Goal: Use online tool/utility: Use online tool/utility

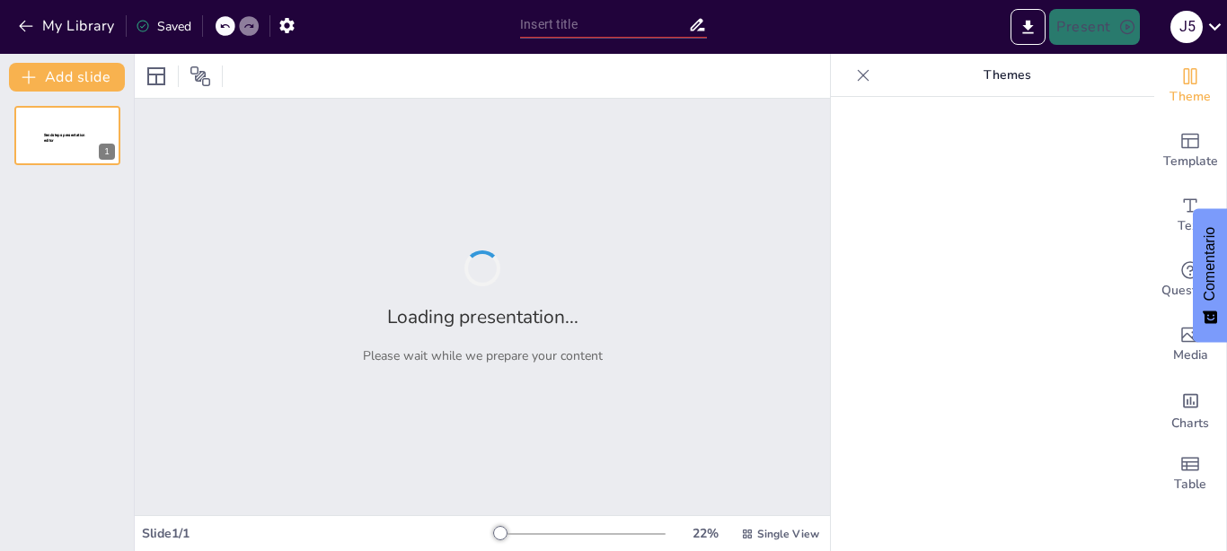
type input "Análisis Comparativo de los Ciclos [PERSON_NAME], Diesel y Carnot: Gráficos PV"
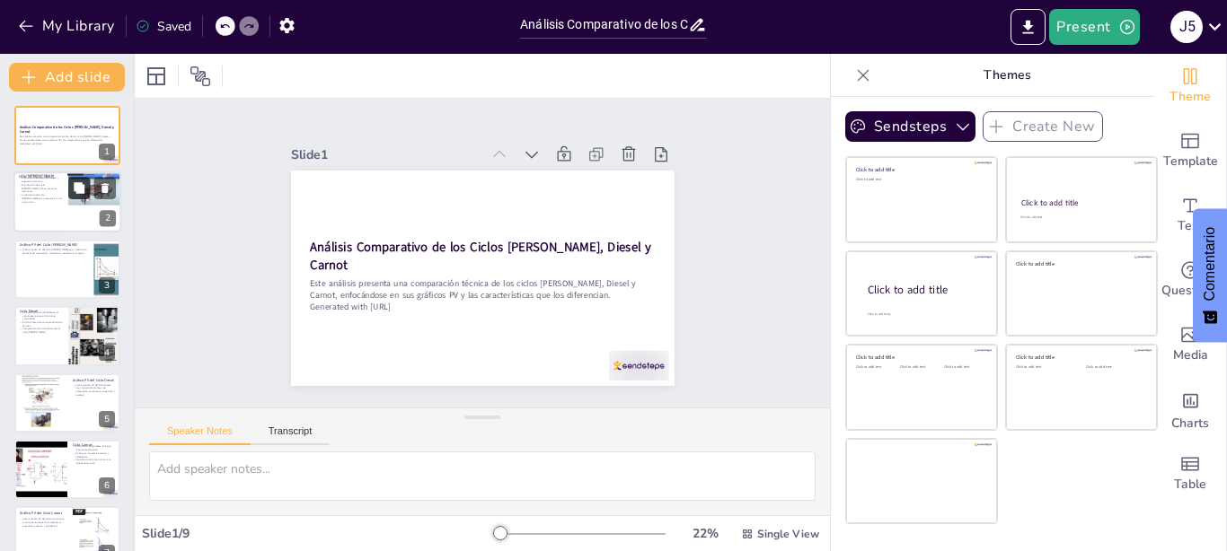
click at [68, 191] on button at bounding box center [79, 189] width 22 height 22
type textarea "El ciclo [PERSON_NAME] es fundamental en la ingeniería de motores de combustión…"
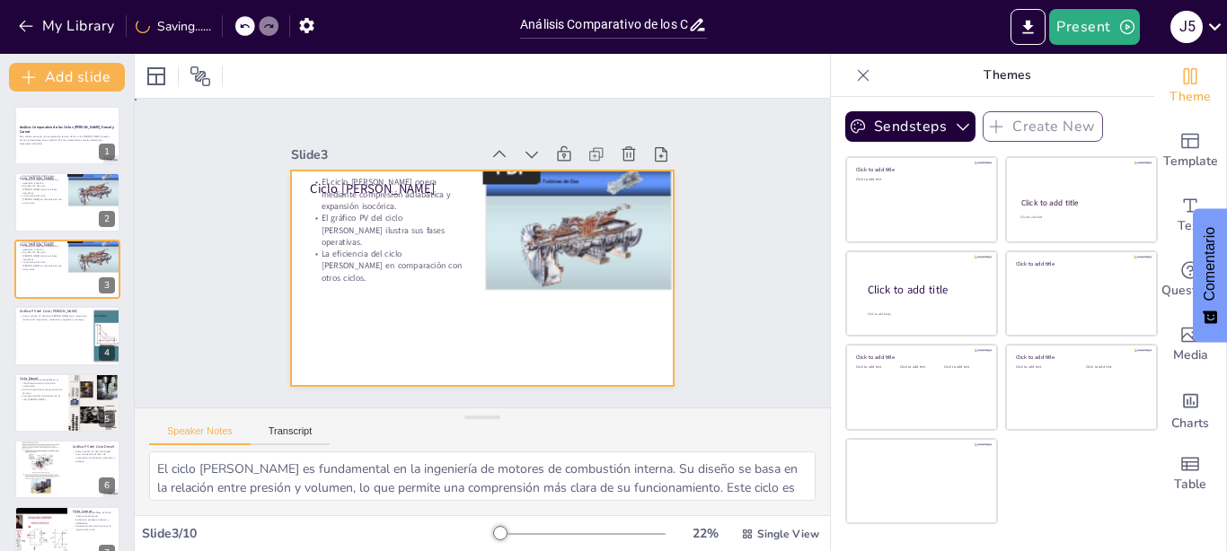
click at [383, 295] on div at bounding box center [477, 229] width 419 height 291
click at [371, 171] on div at bounding box center [470, 231] width 440 height 378
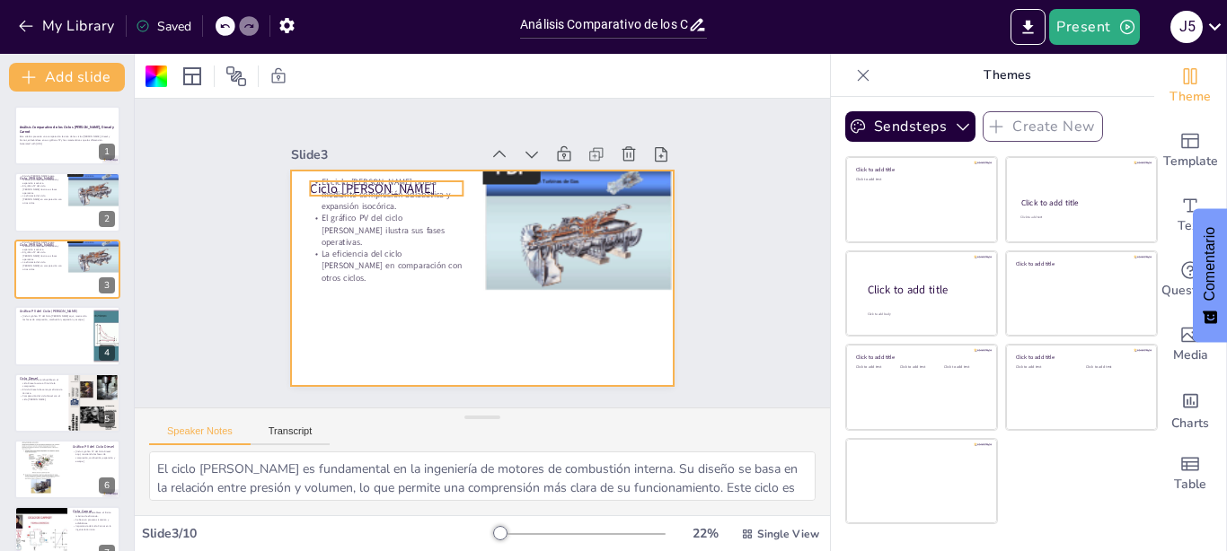
click at [355, 176] on p "Ciclo [PERSON_NAME]" at bounding box center [402, 169] width 154 height 49
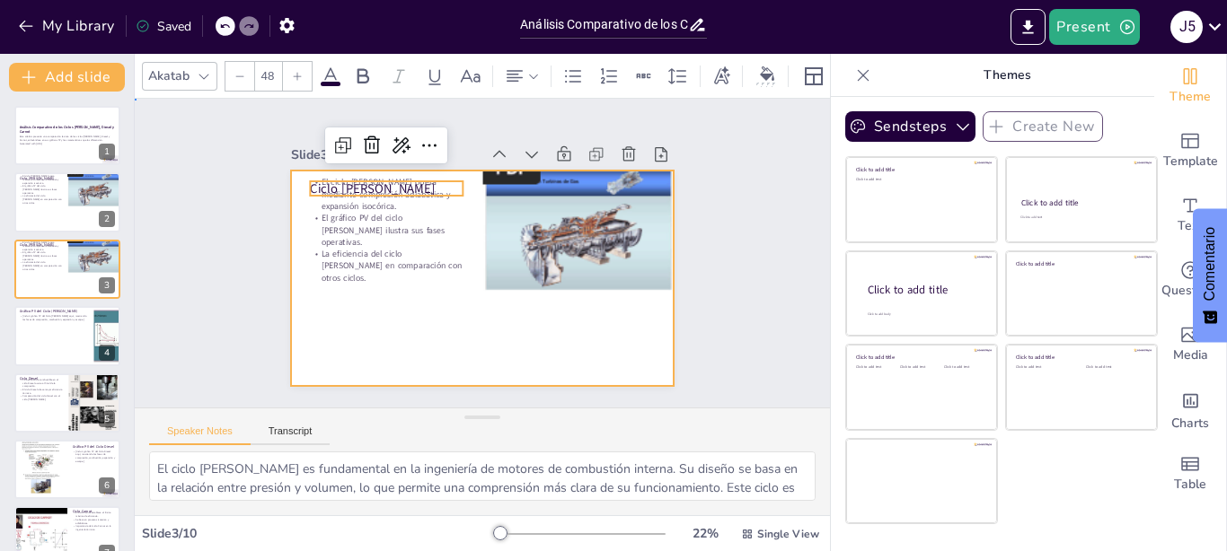
click at [407, 295] on div at bounding box center [482, 278] width 383 height 215
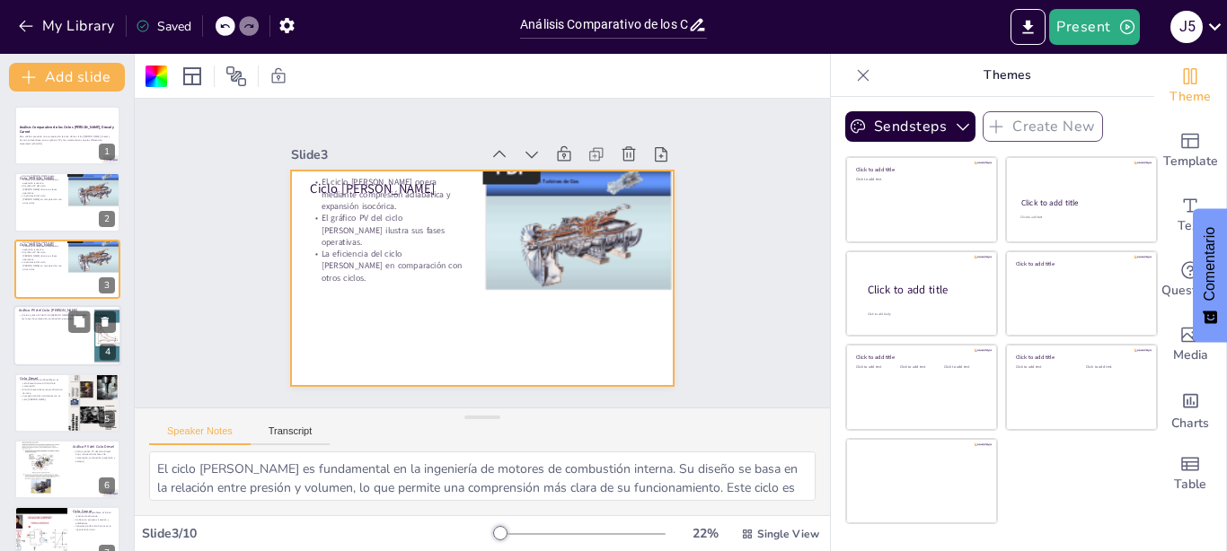
click at [27, 353] on div at bounding box center [67, 335] width 108 height 61
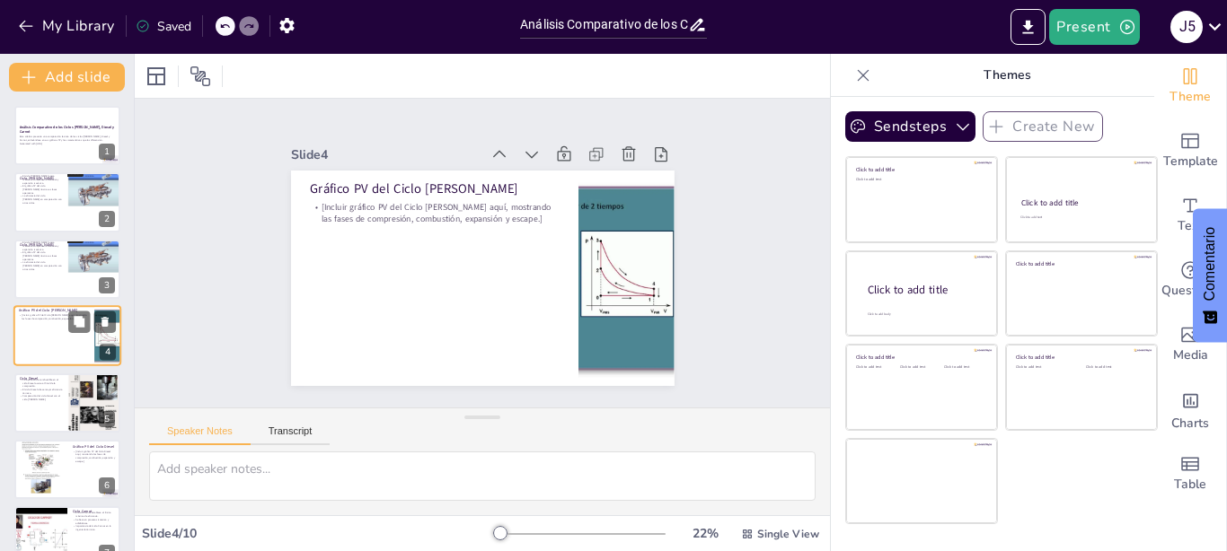
scroll to position [14, 0]
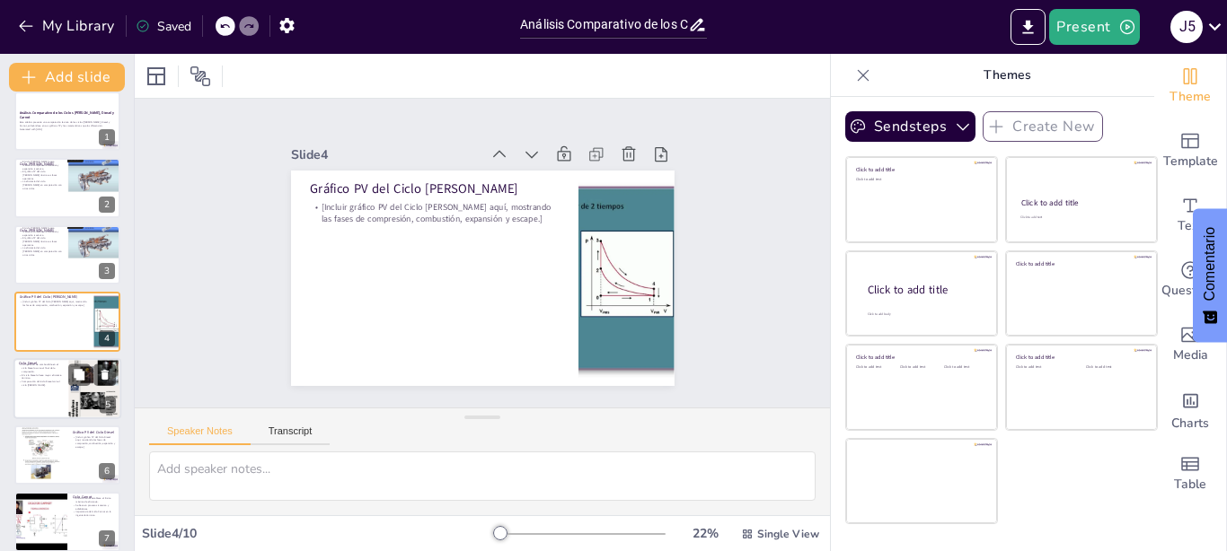
click at [40, 394] on div at bounding box center [67, 388] width 108 height 61
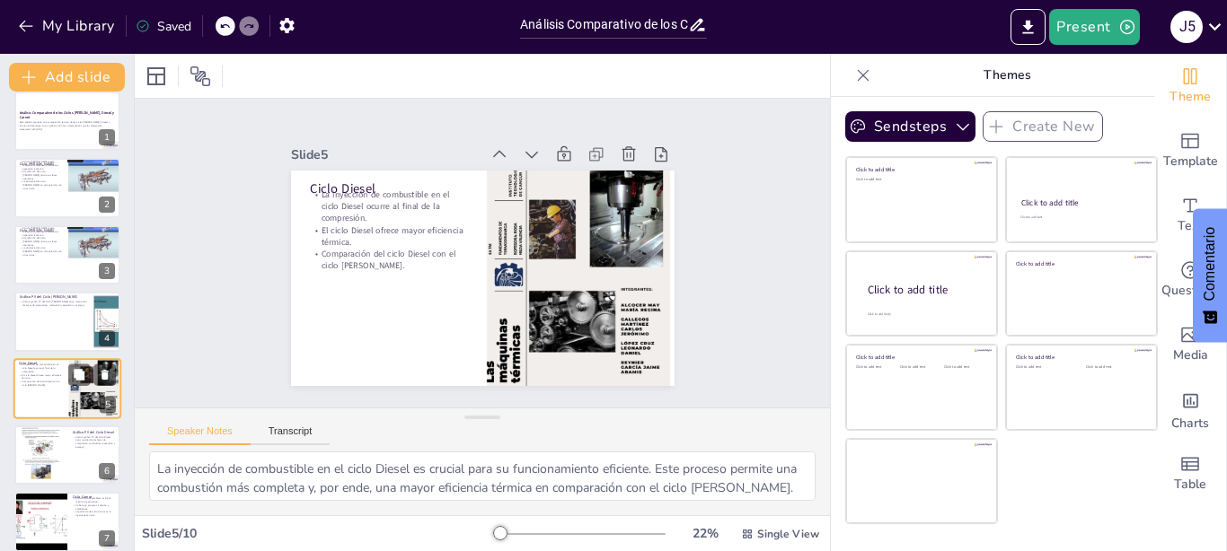
scroll to position [81, 0]
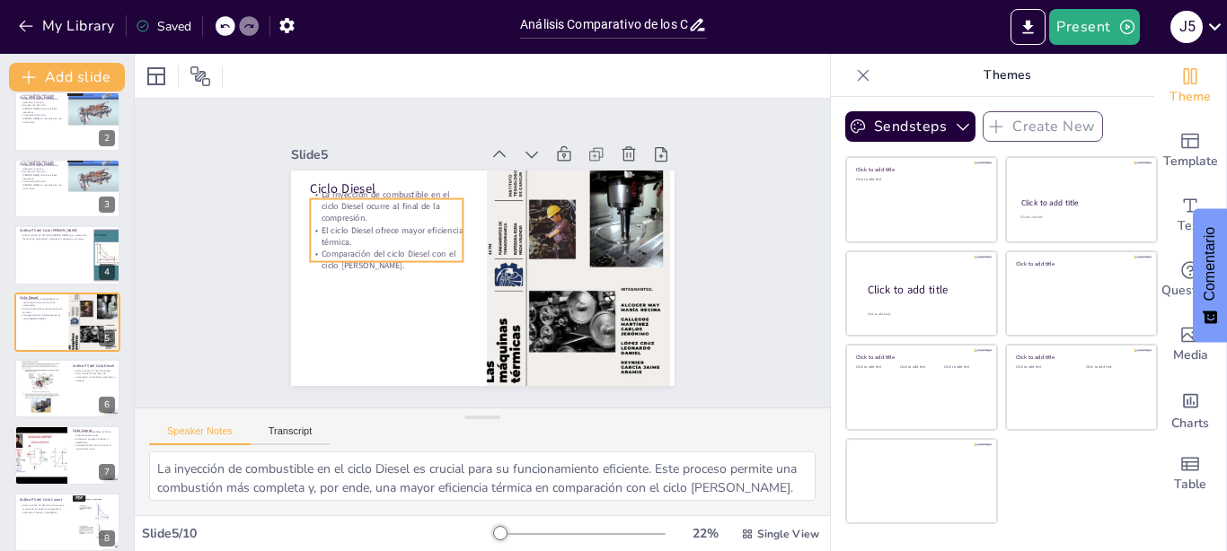
click at [365, 189] on div "Ciclo Diesel La inyección de combustible en el ciclo Diesel ocurre al final de …" at bounding box center [507, 248] width 290 height 419
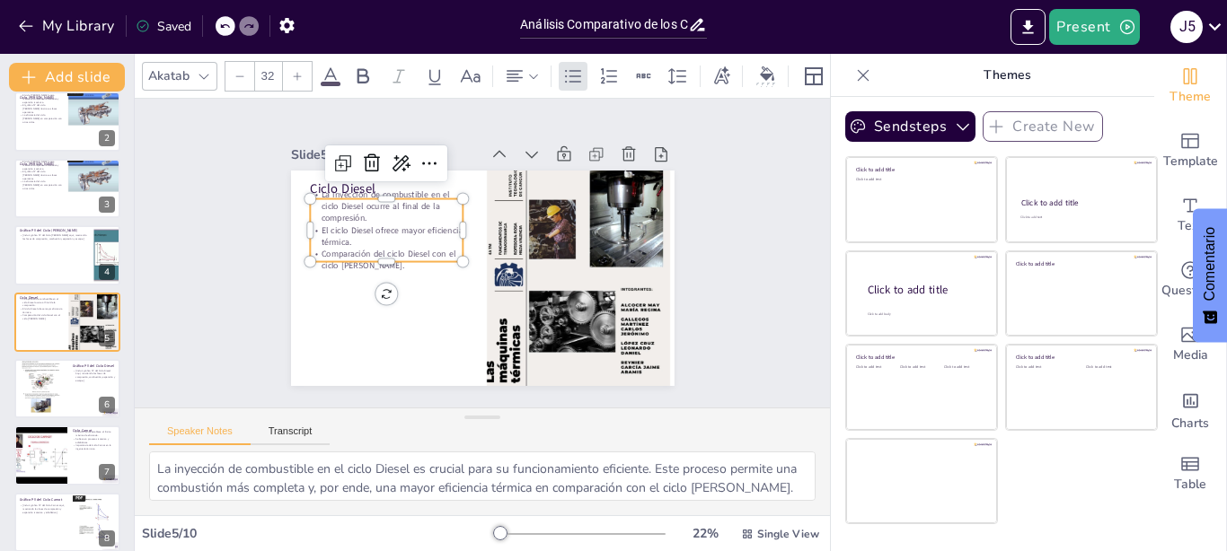
click at [453, 287] on p "La inyección de combustible en el ciclo Diesel ocurre al final de la compresión." at bounding box center [521, 351] width 137 height 129
click at [370, 244] on p "Comparación del ciclo Diesel con el ciclo [PERSON_NAME]." at bounding box center [395, 211] width 145 height 97
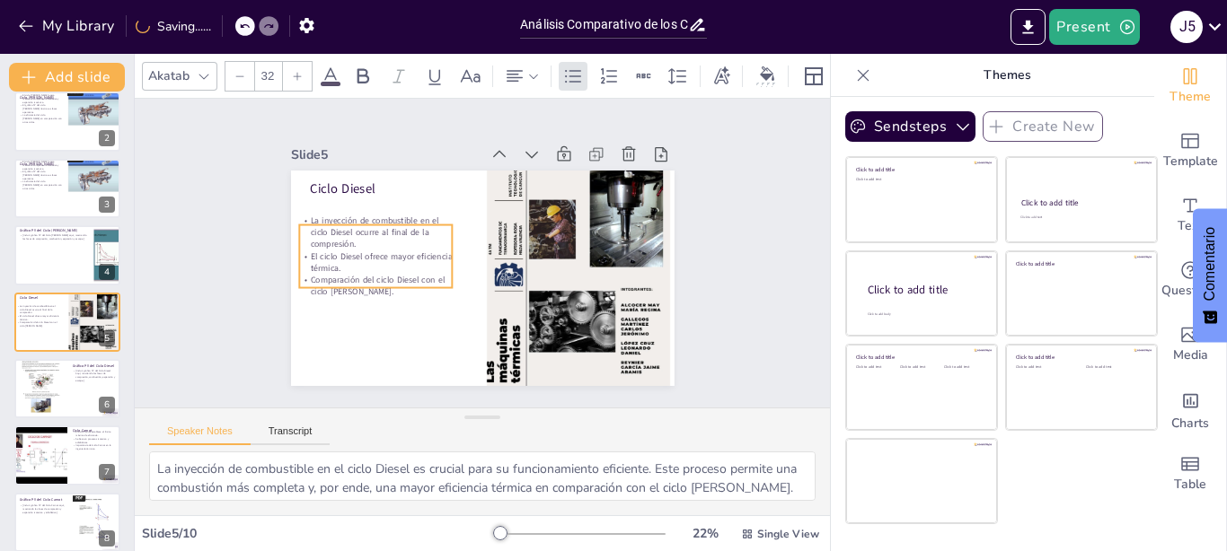
drag, startPoint x: 374, startPoint y: 251, endPoint x: 364, endPoint y: 277, distance: 28.2
click at [364, 277] on p "Comparación del ciclo Diesel con el ciclo [PERSON_NAME]." at bounding box center [372, 275] width 155 height 40
click at [59, 188] on div at bounding box center [67, 188] width 108 height 61
type textarea "El ciclo [PERSON_NAME] es fundamental en la ingeniería de motores de combustión…"
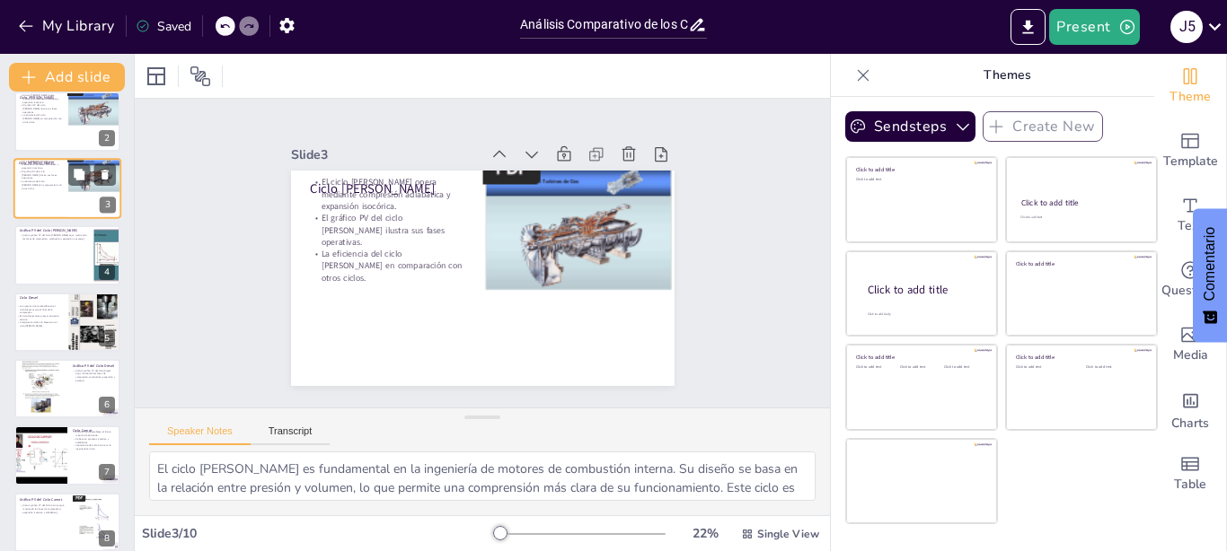
scroll to position [0, 0]
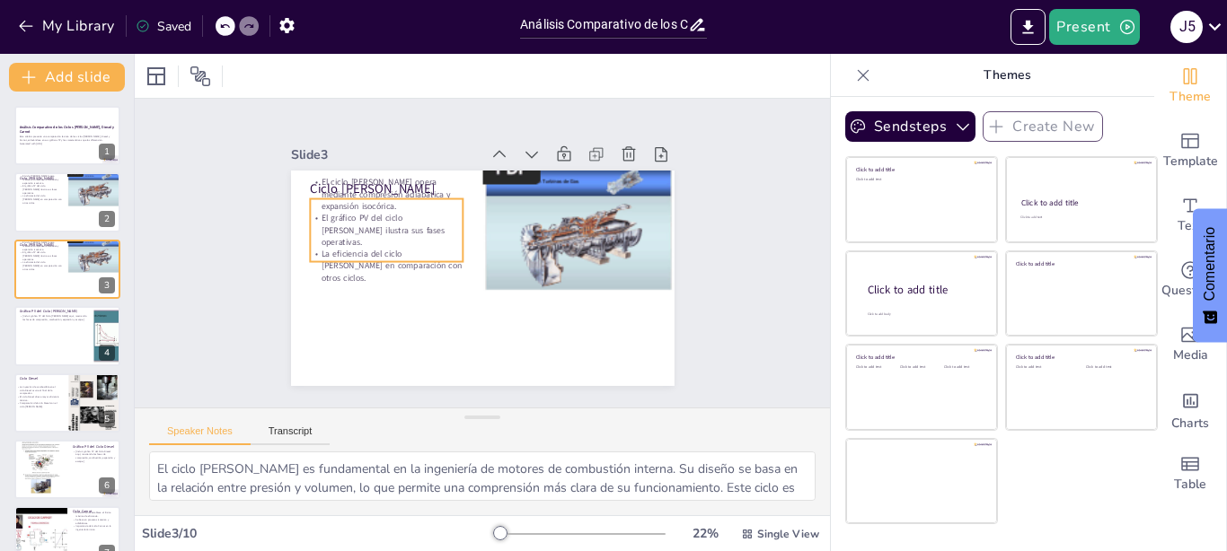
click at [434, 233] on p "El gráfico PV del ciclo [PERSON_NAME] ilustra sus fases operativas." at bounding box center [475, 154] width 82 height 157
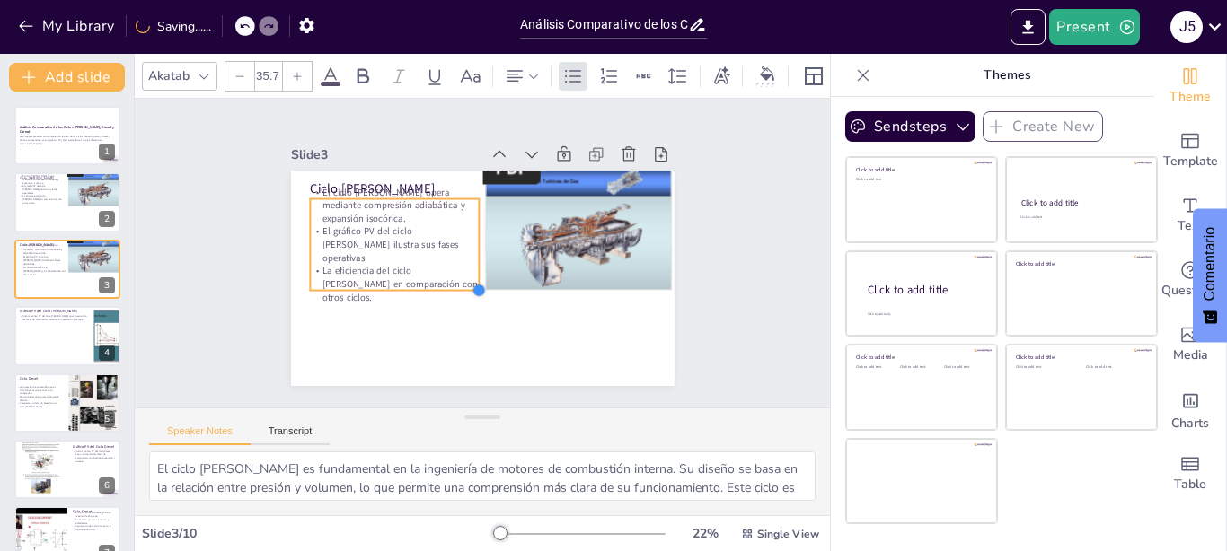
type input "35.2"
drag, startPoint x: 444, startPoint y: 249, endPoint x: 385, endPoint y: 255, distance: 58.7
click at [385, 255] on div "Ciclo [PERSON_NAME] El ciclo [PERSON_NAME] opera mediante compresión adiabática…" at bounding box center [465, 272] width 429 height 417
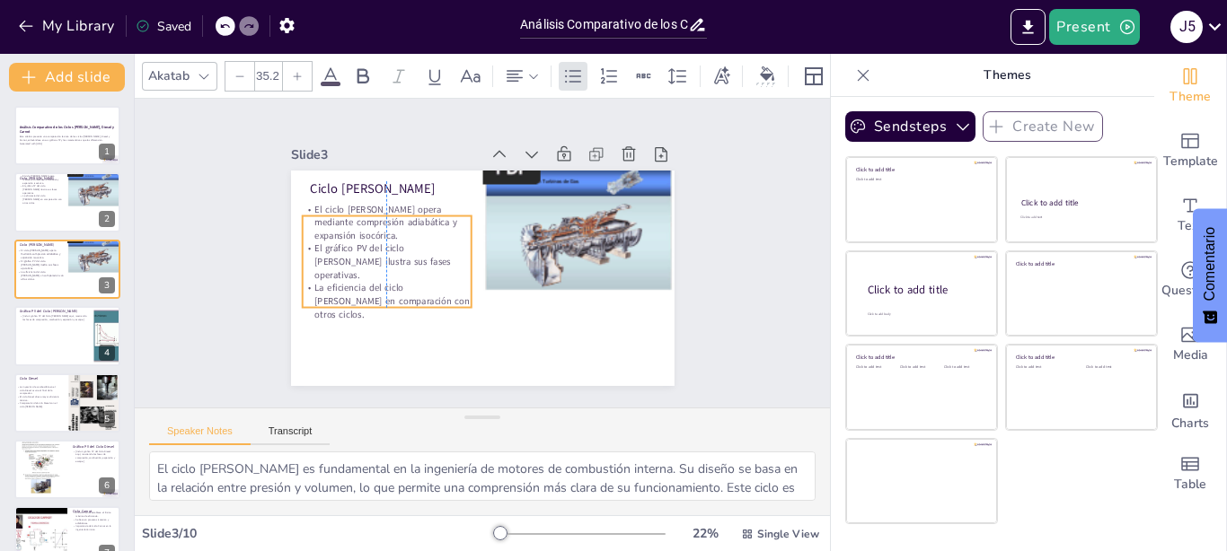
drag, startPoint x: 425, startPoint y: 225, endPoint x: 417, endPoint y: 242, distance: 18.9
click at [417, 238] on p "El ciclo [PERSON_NAME] opera mediante compresión adiabática y expansión isocóri…" at bounding box center [407, 186] width 170 height 104
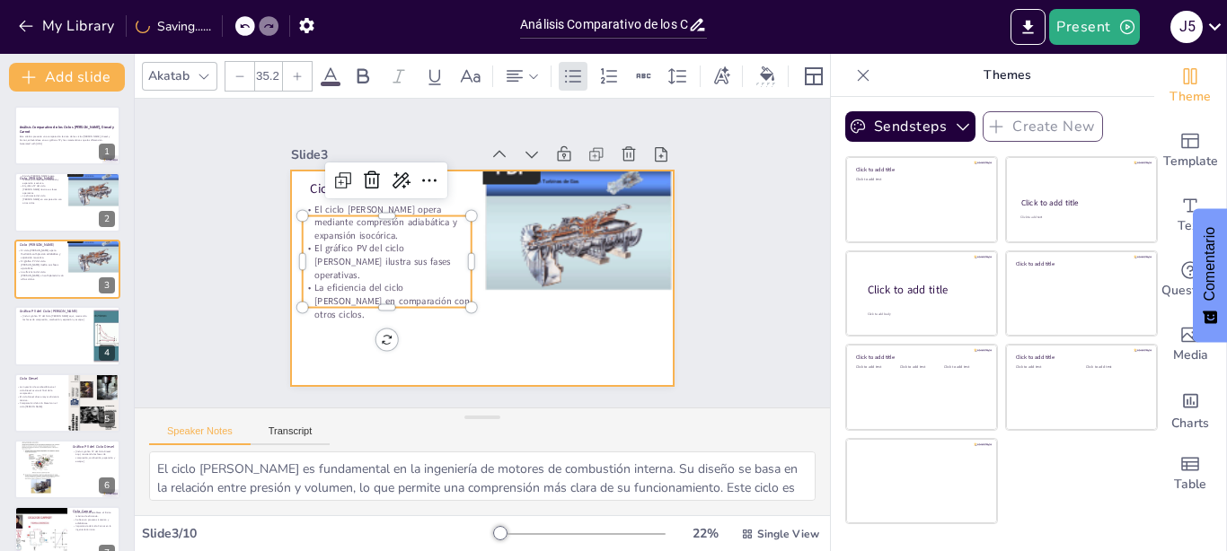
click at [453, 326] on div at bounding box center [462, 267] width 400 height 436
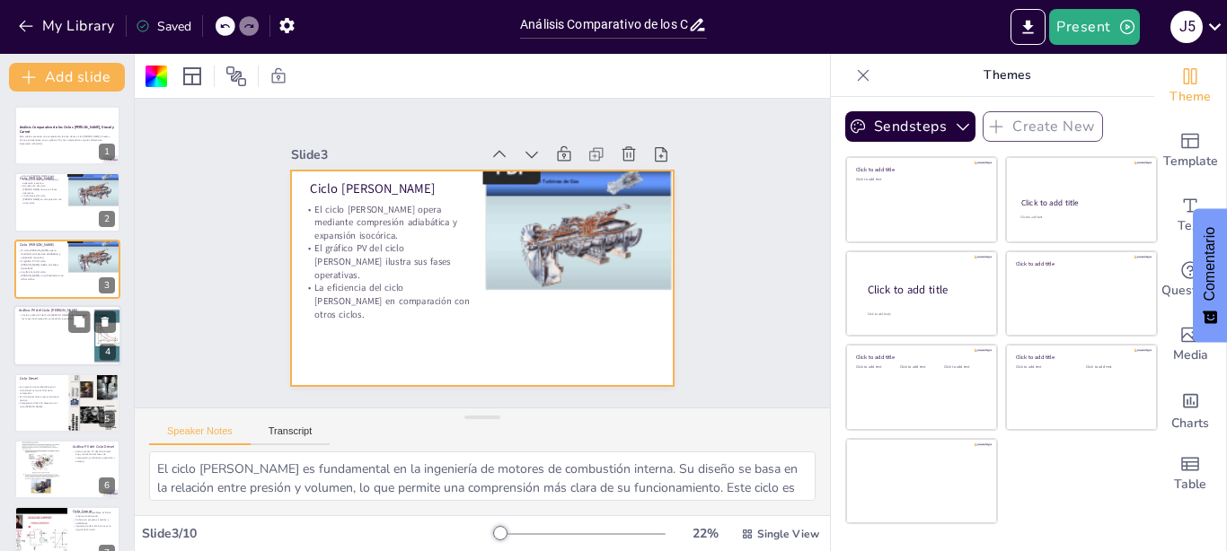
click at [42, 327] on div at bounding box center [67, 335] width 108 height 61
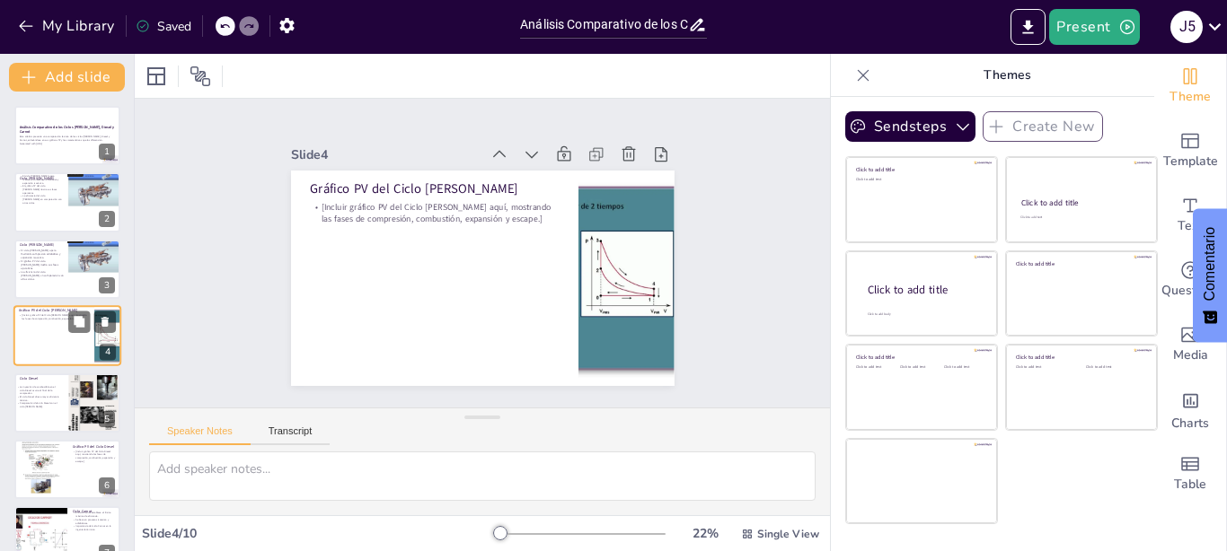
scroll to position [14, 0]
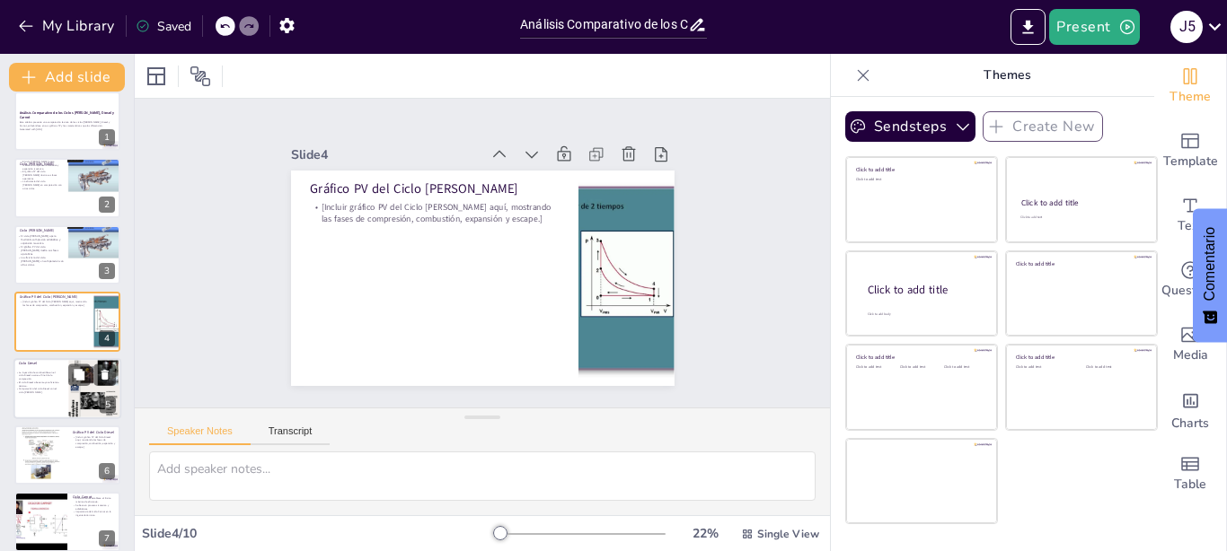
click at [47, 395] on div at bounding box center [67, 388] width 108 height 61
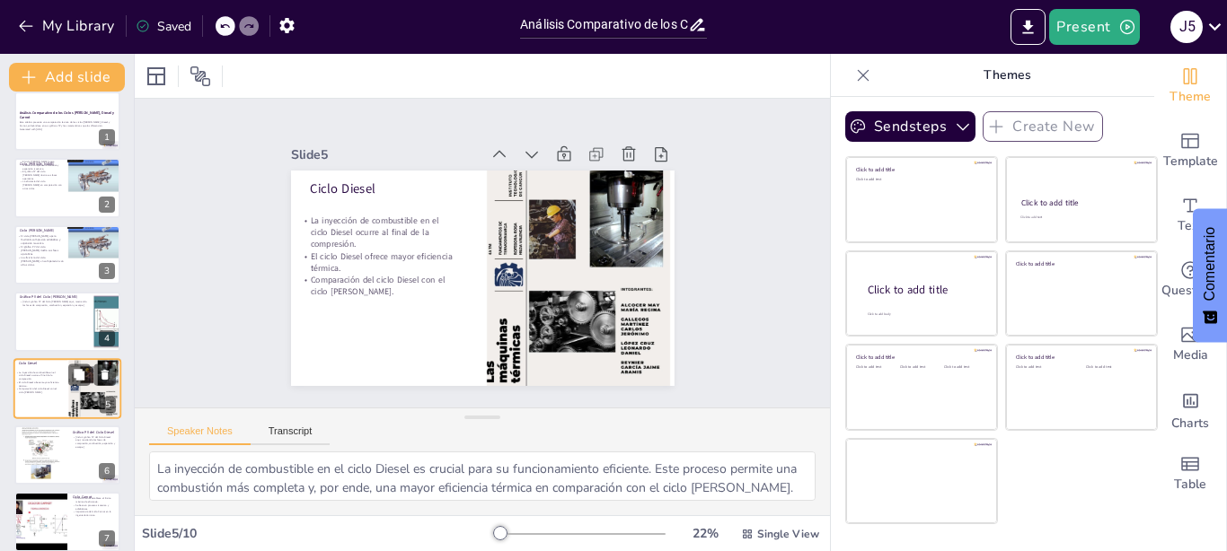
scroll to position [81, 0]
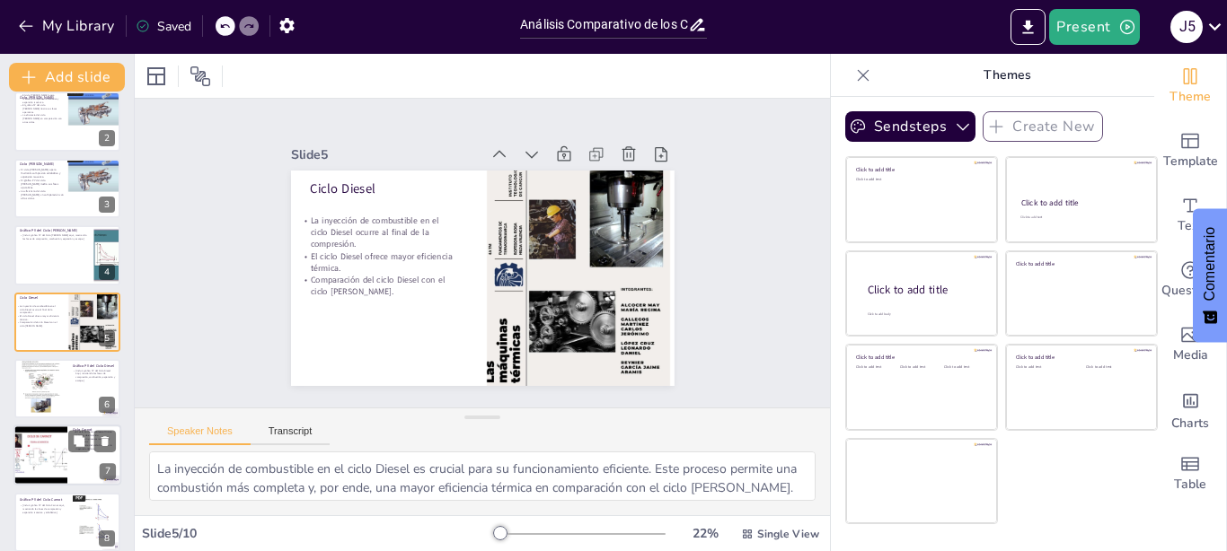
click at [51, 446] on div at bounding box center [40, 456] width 81 height 61
type textarea "Comprender que el ciclo Carnot establece un límite teórico para la eficiencia e…"
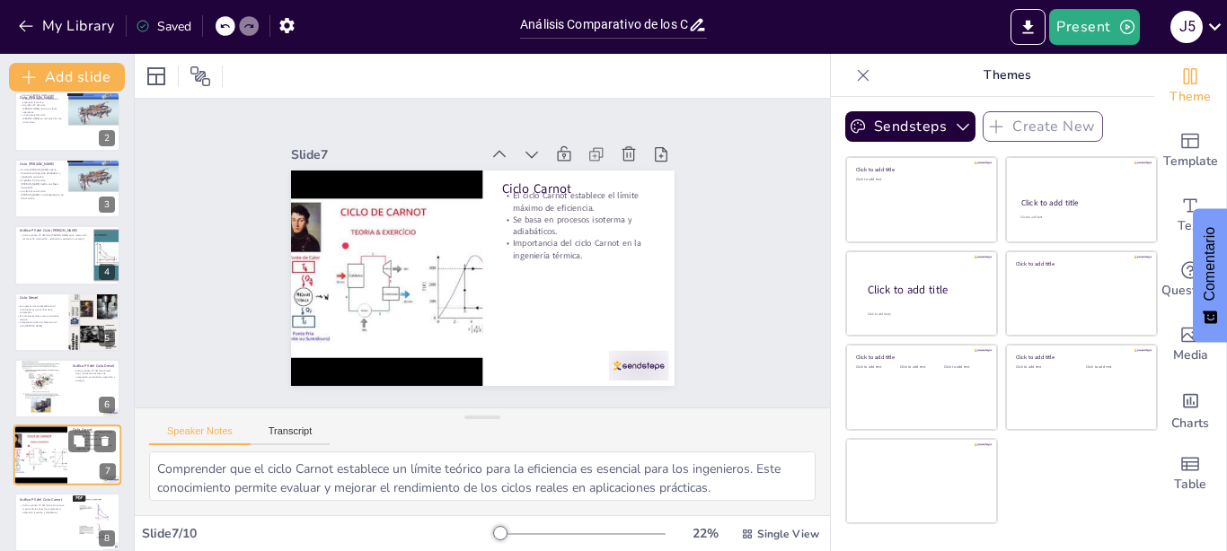
scroll to position [215, 0]
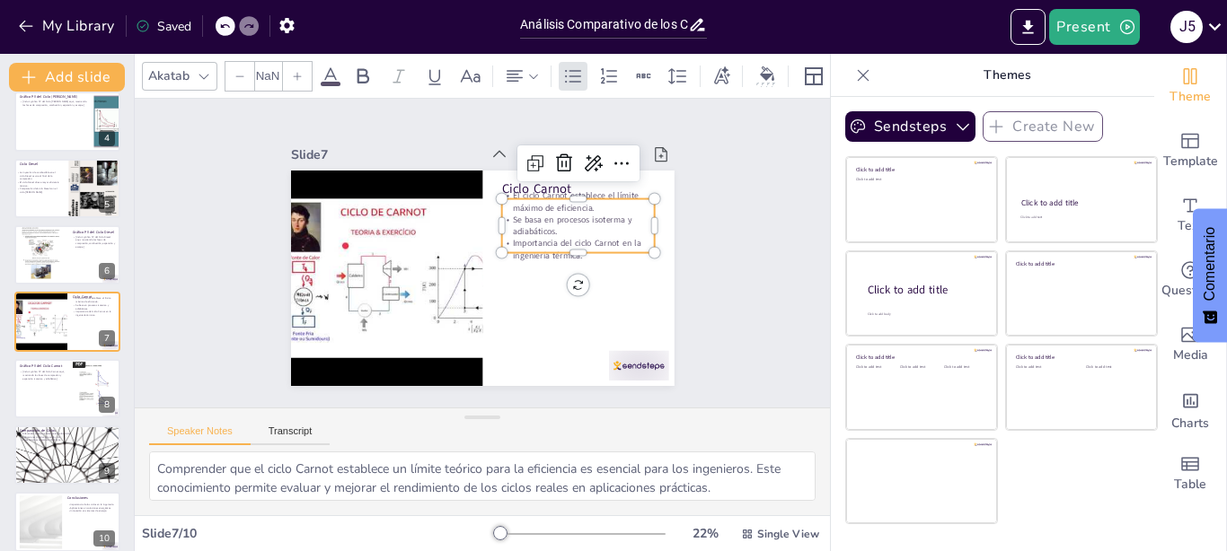
click at [532, 229] on p "Se basa en procesos isoterma y adiabáticos." at bounding box center [578, 277] width 145 height 97
type input "32"
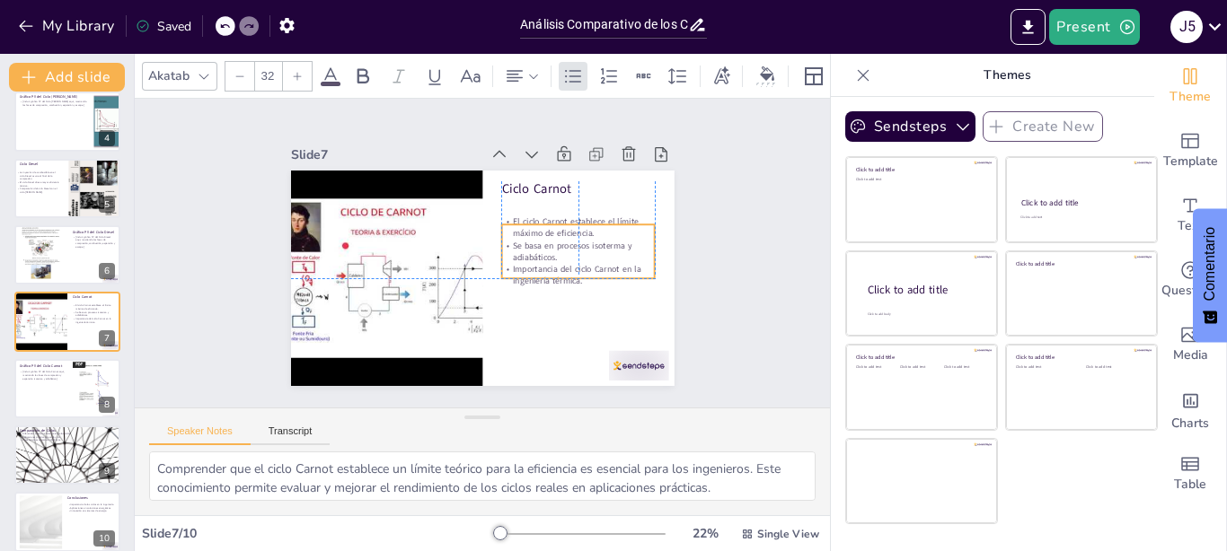
drag, startPoint x: 623, startPoint y: 229, endPoint x: 623, endPoint y: 252, distance: 23.3
click at [623, 252] on p "Se basa en procesos isoterma y adiabáticos." at bounding box center [571, 291] width 150 height 84
click at [594, 260] on p "Se basa en procesos isoterma y adiabáticos." at bounding box center [540, 329] width 110 height 138
click at [49, 380] on p "[Incluir gráfico PV del Ciclo Carnot aquí, mostrando las fases de compresión y …" at bounding box center [43, 375] width 48 height 10
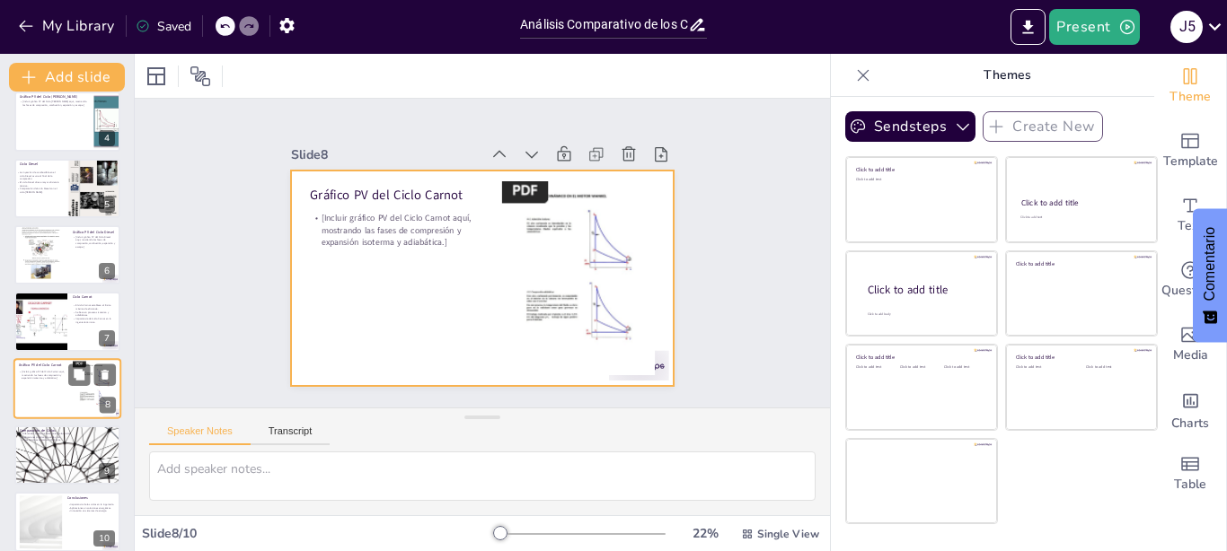
scroll to position [230, 0]
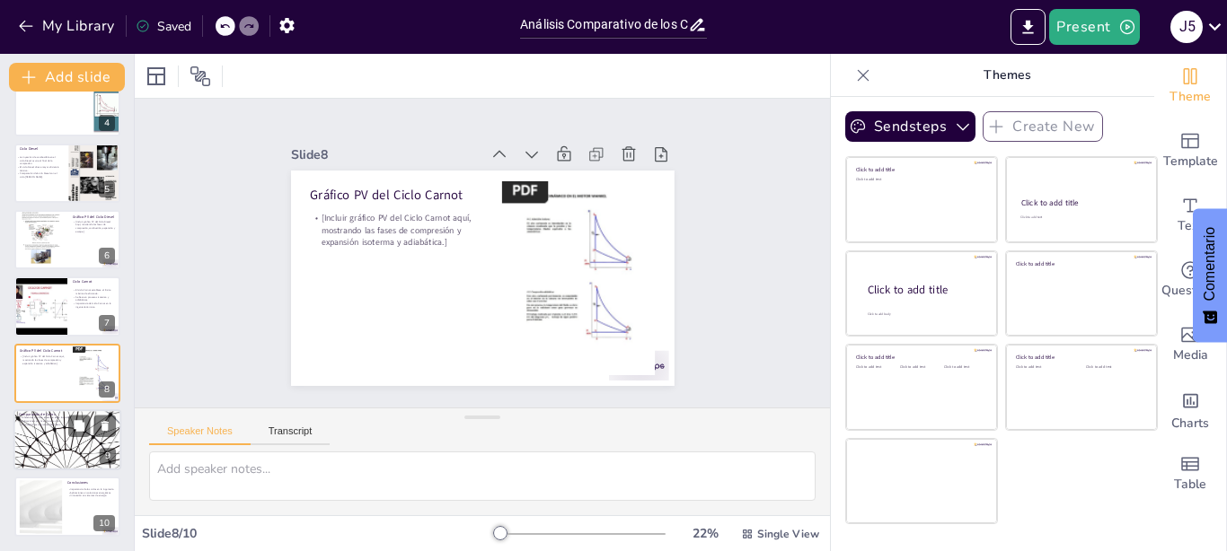
click at [39, 465] on div at bounding box center [67, 439] width 108 height 61
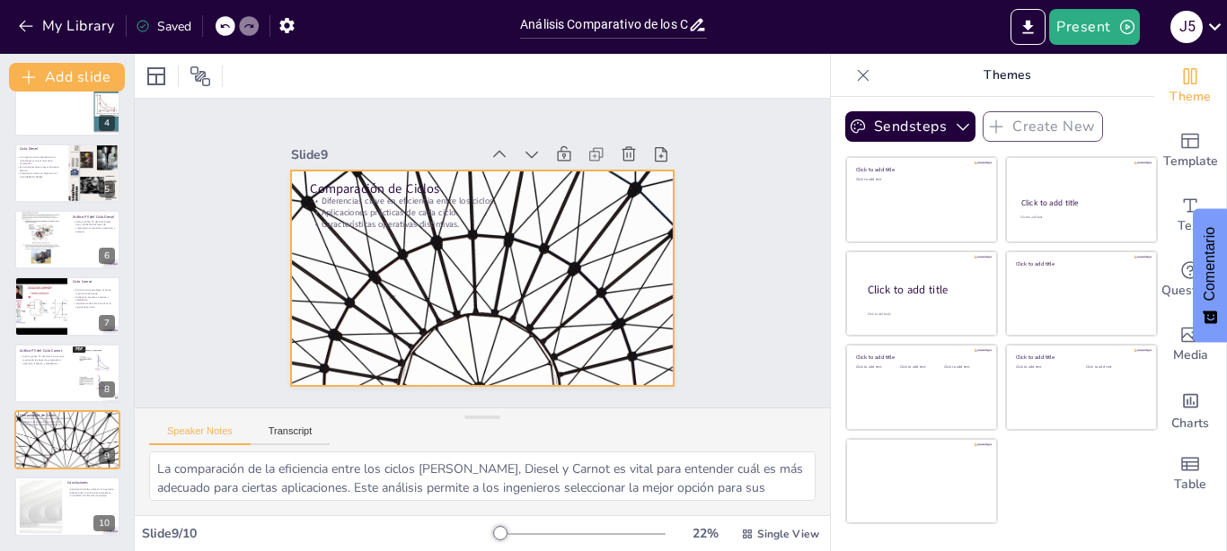
click at [453, 252] on div at bounding box center [467, 274] width 436 height 400
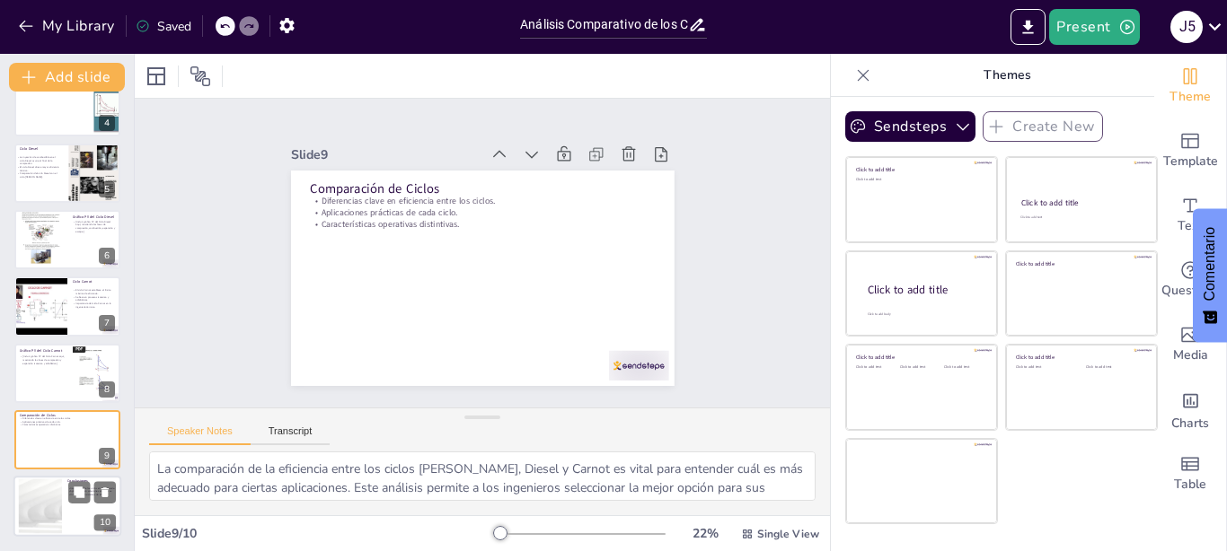
click at [54, 501] on div at bounding box center [40, 506] width 97 height 55
type textarea "La importancia de comprender estos ciclos radica en la capacidad de los ingenie…"
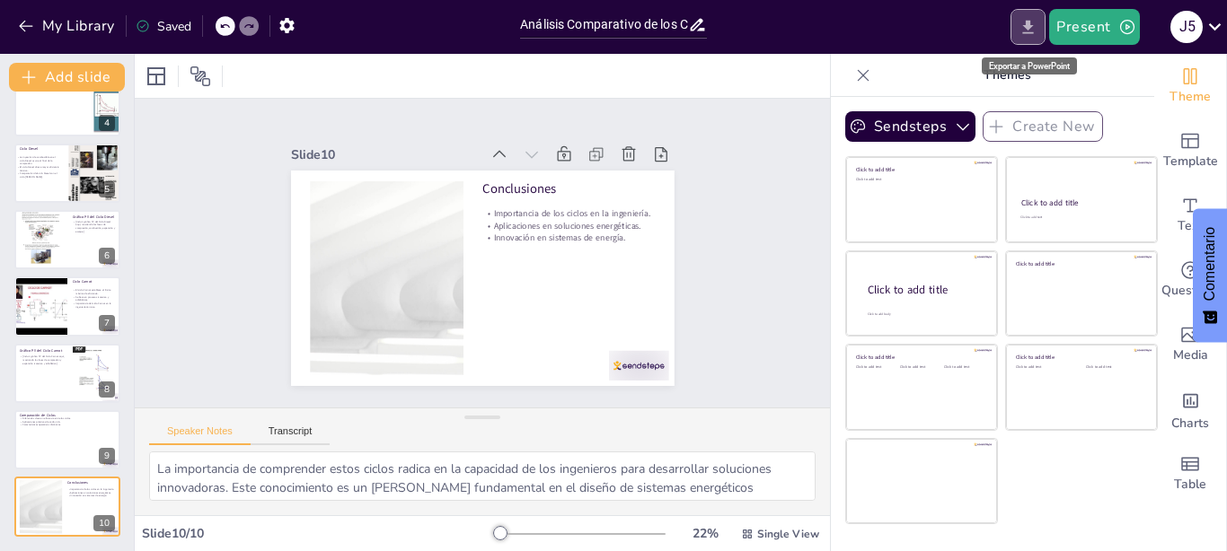
click at [1024, 24] on icon "Export to PowerPoint" at bounding box center [1027, 27] width 19 height 19
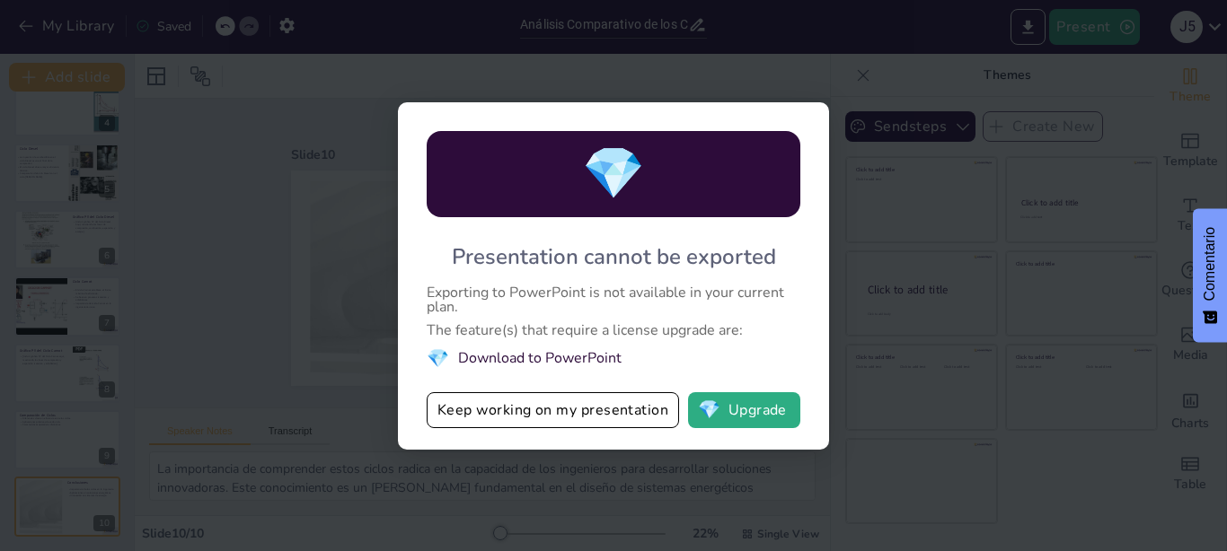
click at [430, 351] on span "💎" at bounding box center [437, 359] width 22 height 24
click at [757, 418] on button "💎 Upgrade" at bounding box center [744, 410] width 112 height 36
